Goal: Task Accomplishment & Management: Manage account settings

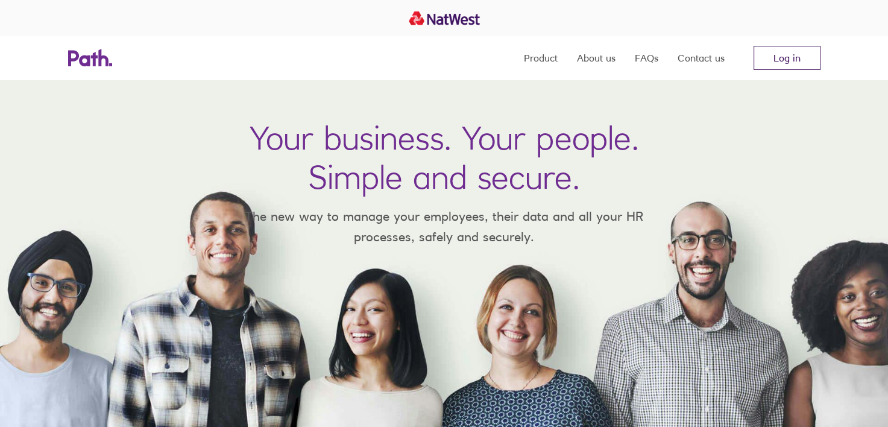
click at [781, 51] on link "Log in" at bounding box center [786, 58] width 67 height 24
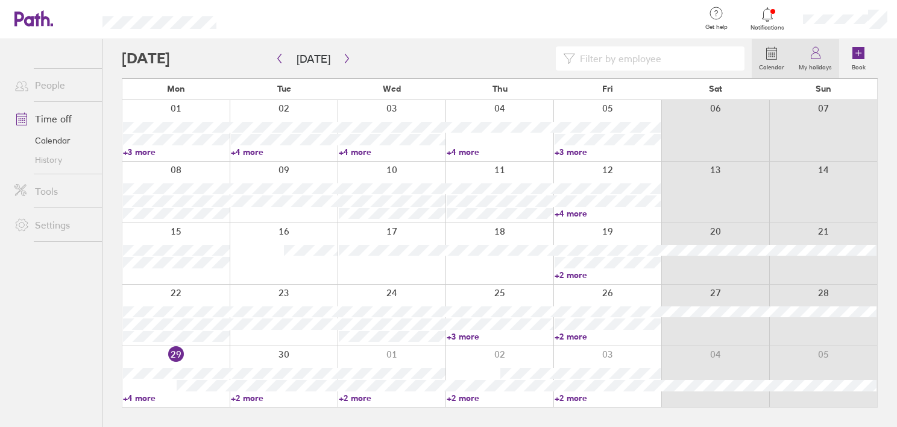
click at [825, 60] on link "My holidays" at bounding box center [815, 58] width 48 height 39
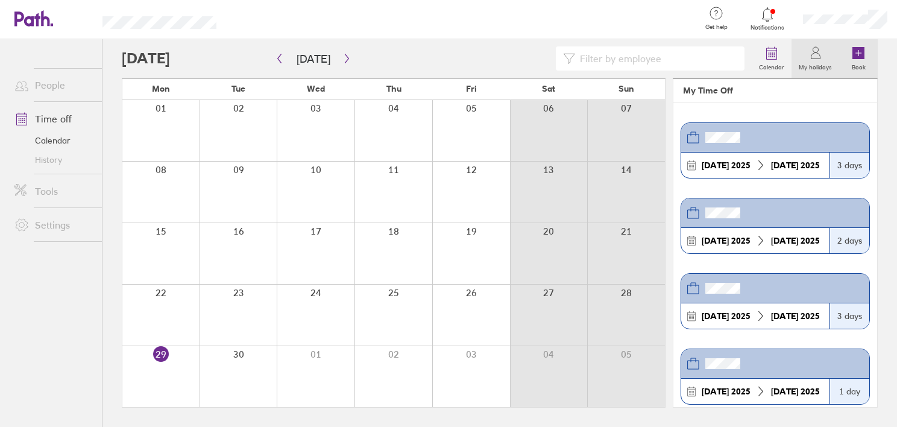
click at [847, 61] on label "Book" at bounding box center [858, 65] width 28 height 11
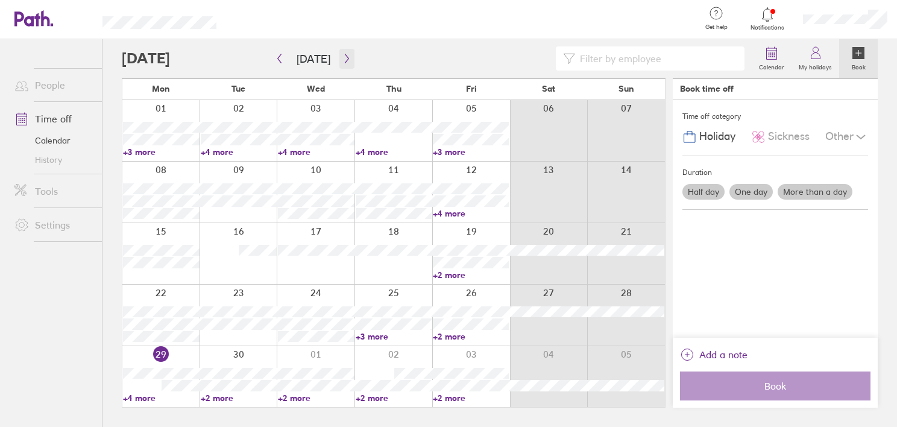
click at [342, 59] on icon "button" at bounding box center [346, 59] width 9 height 10
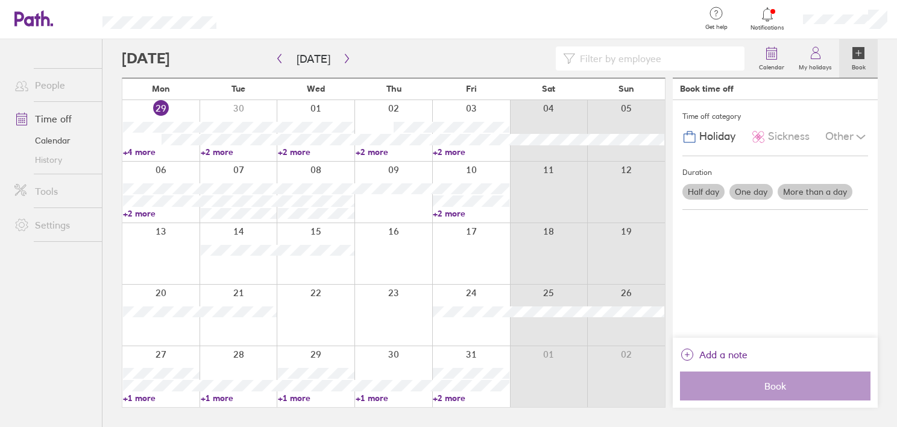
click at [441, 209] on link "+2 more" at bounding box center [471, 213] width 77 height 11
click at [828, 133] on div "Other" at bounding box center [846, 136] width 43 height 23
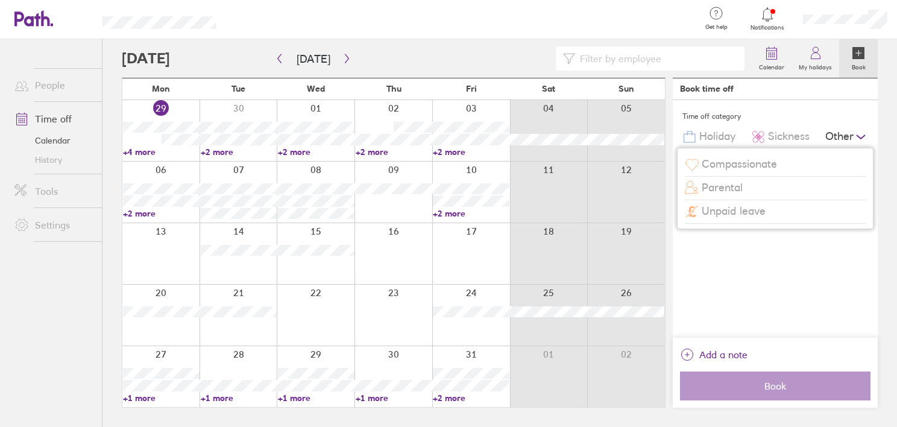
click at [836, 133] on div "Other" at bounding box center [846, 136] width 43 height 23
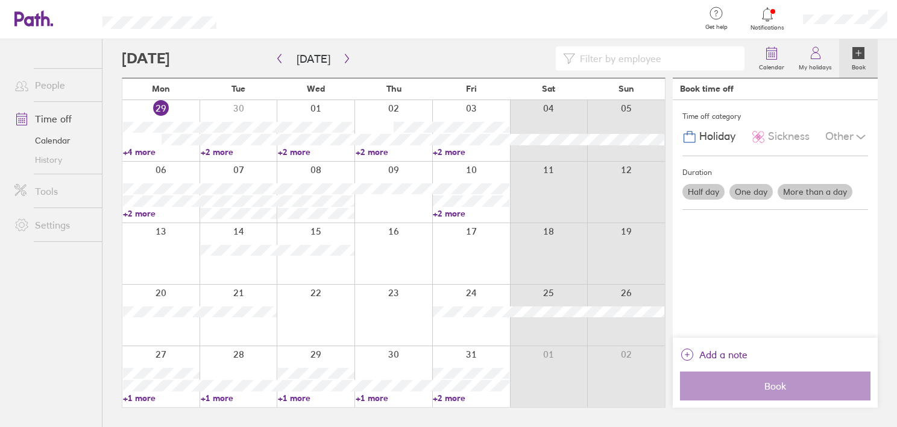
click at [836, 133] on div "Other" at bounding box center [846, 136] width 43 height 23
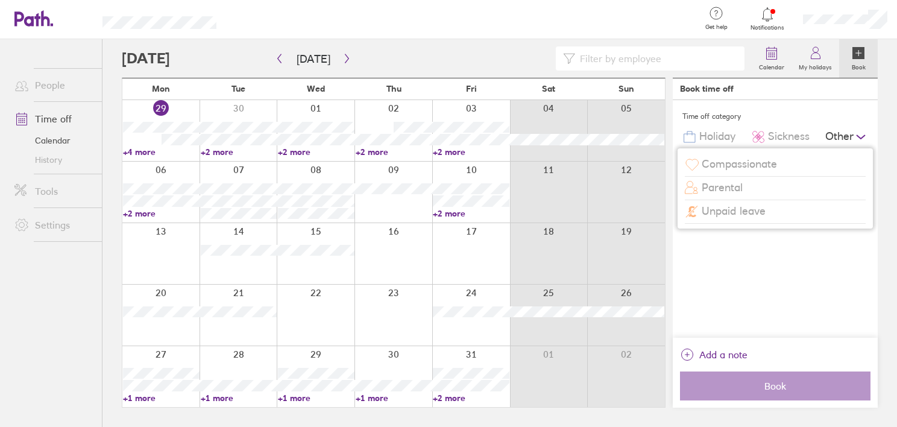
click at [836, 133] on div "Other" at bounding box center [846, 136] width 43 height 23
